Goal: Browse casually: Explore the website without a specific task or goal

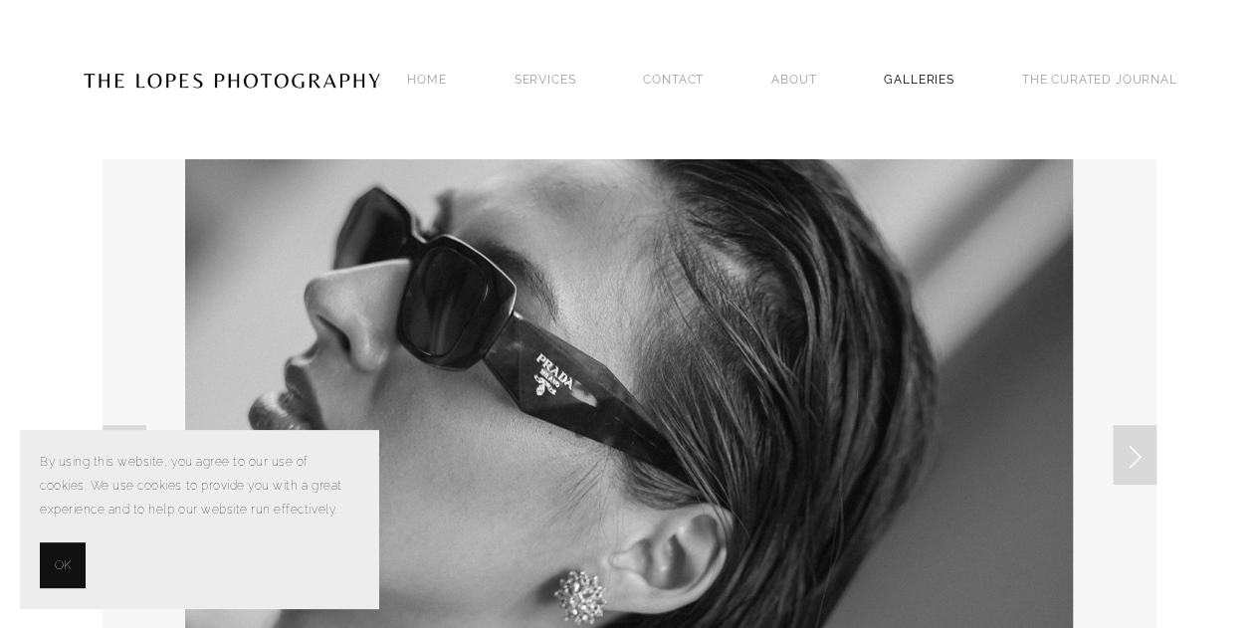
click at [916, 82] on link "GALLERIES" at bounding box center [919, 79] width 71 height 27
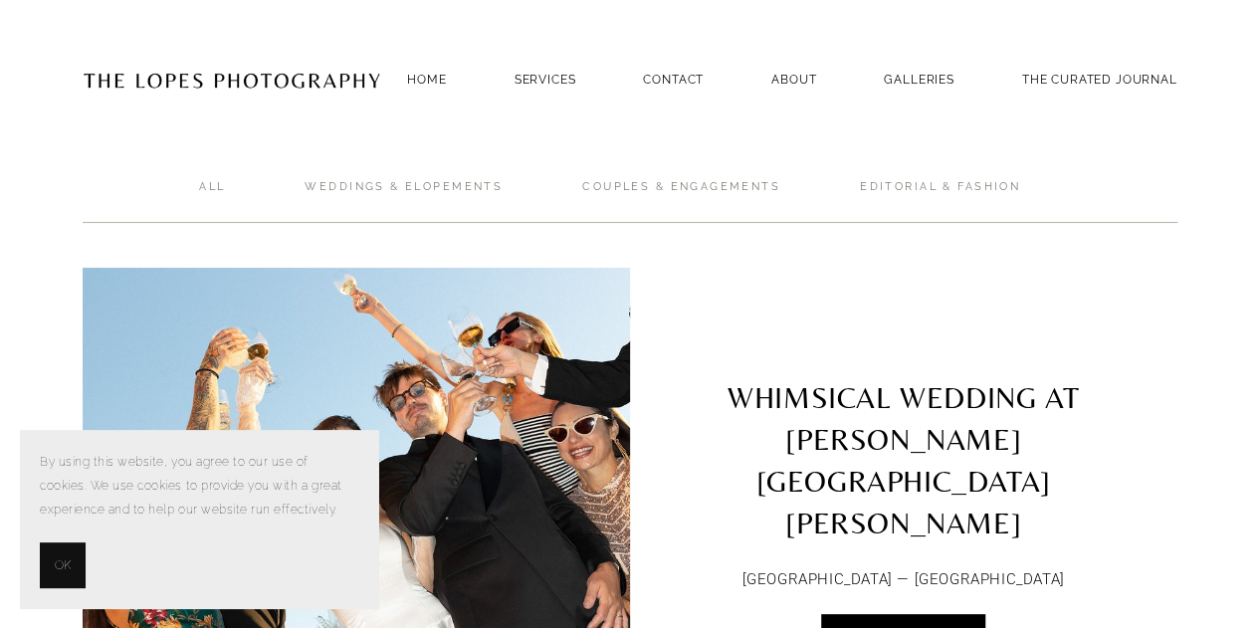
click at [69, 564] on span "OK" at bounding box center [63, 565] width 16 height 24
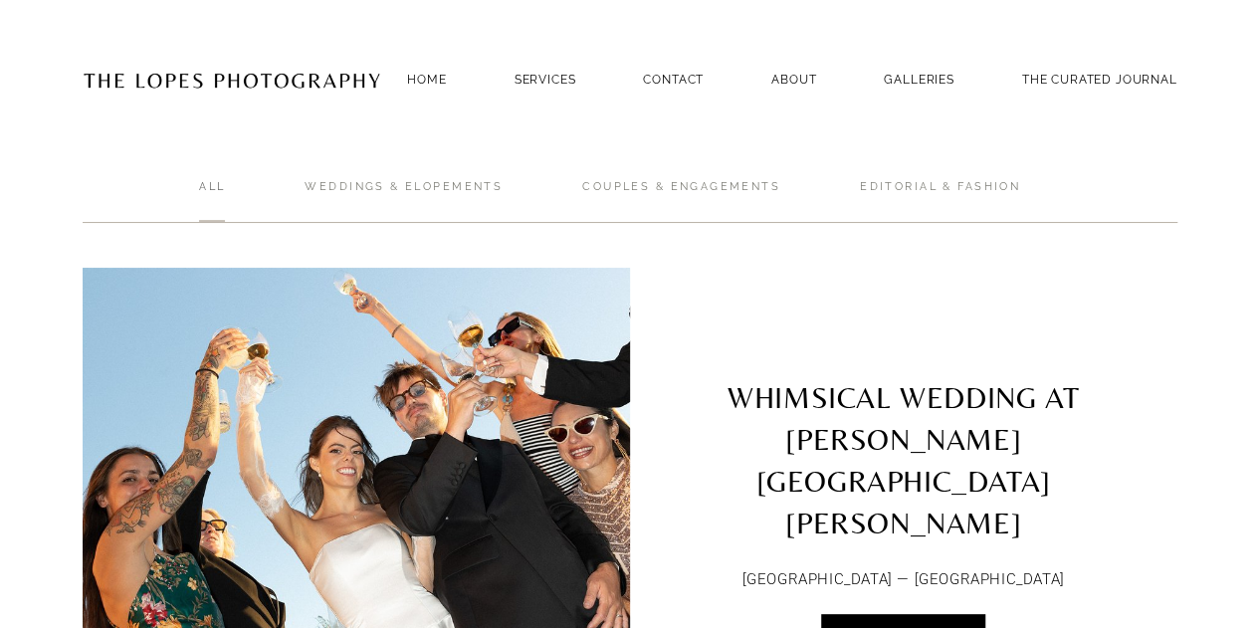
click at [211, 183] on link "ALL" at bounding box center [212, 201] width 26 height 44
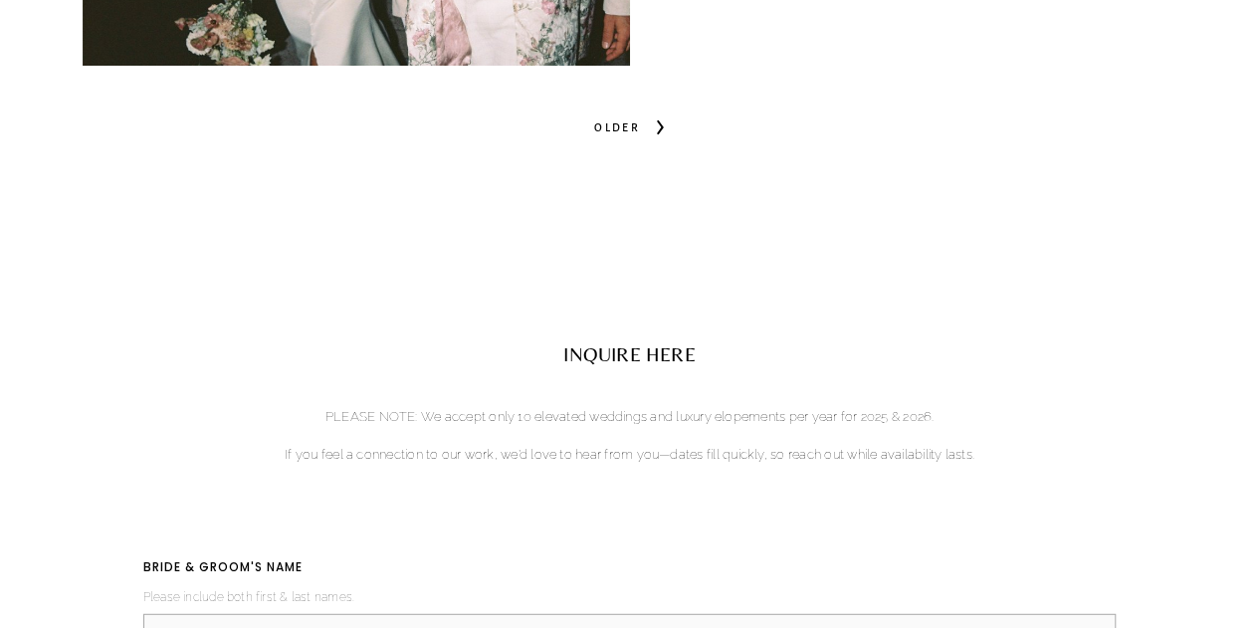
scroll to position [9755, 0]
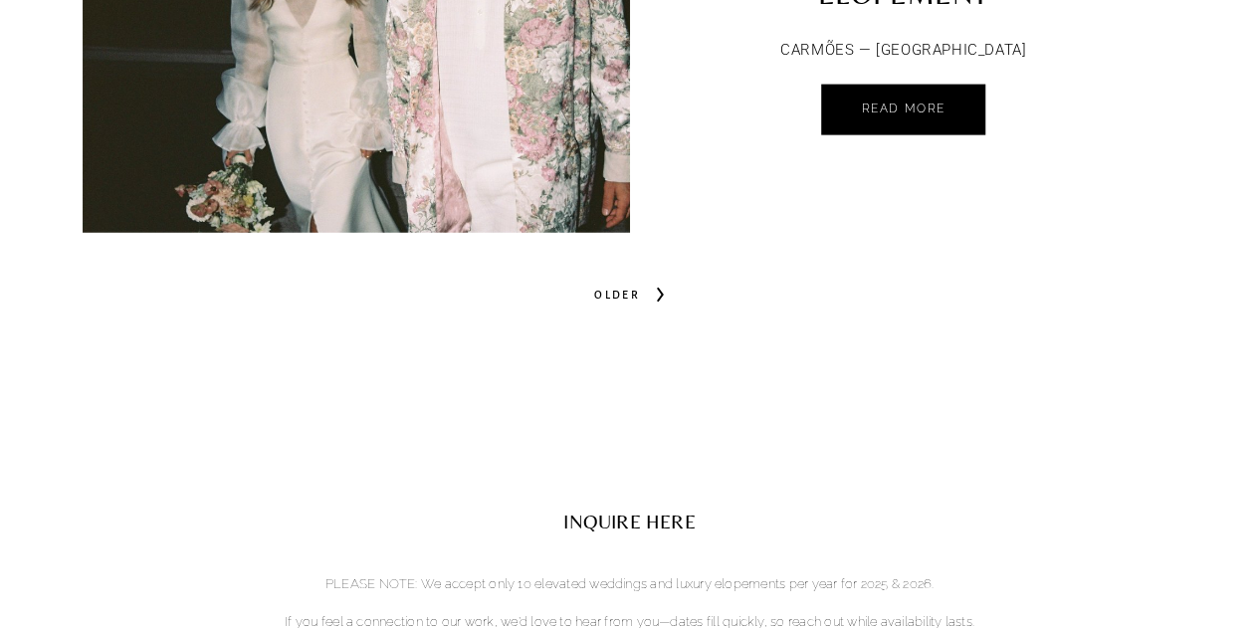
click at [619, 284] on span "Older" at bounding box center [617, 295] width 62 height 28
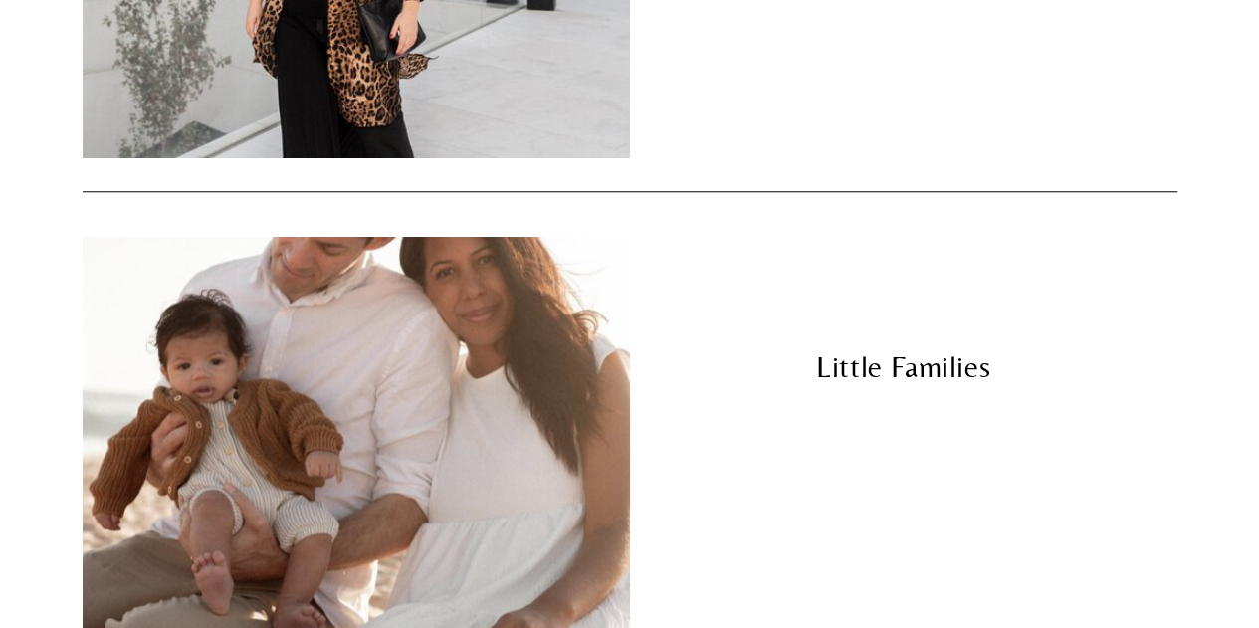
scroll to position [8362, 0]
